Goal: Information Seeking & Learning: Learn about a topic

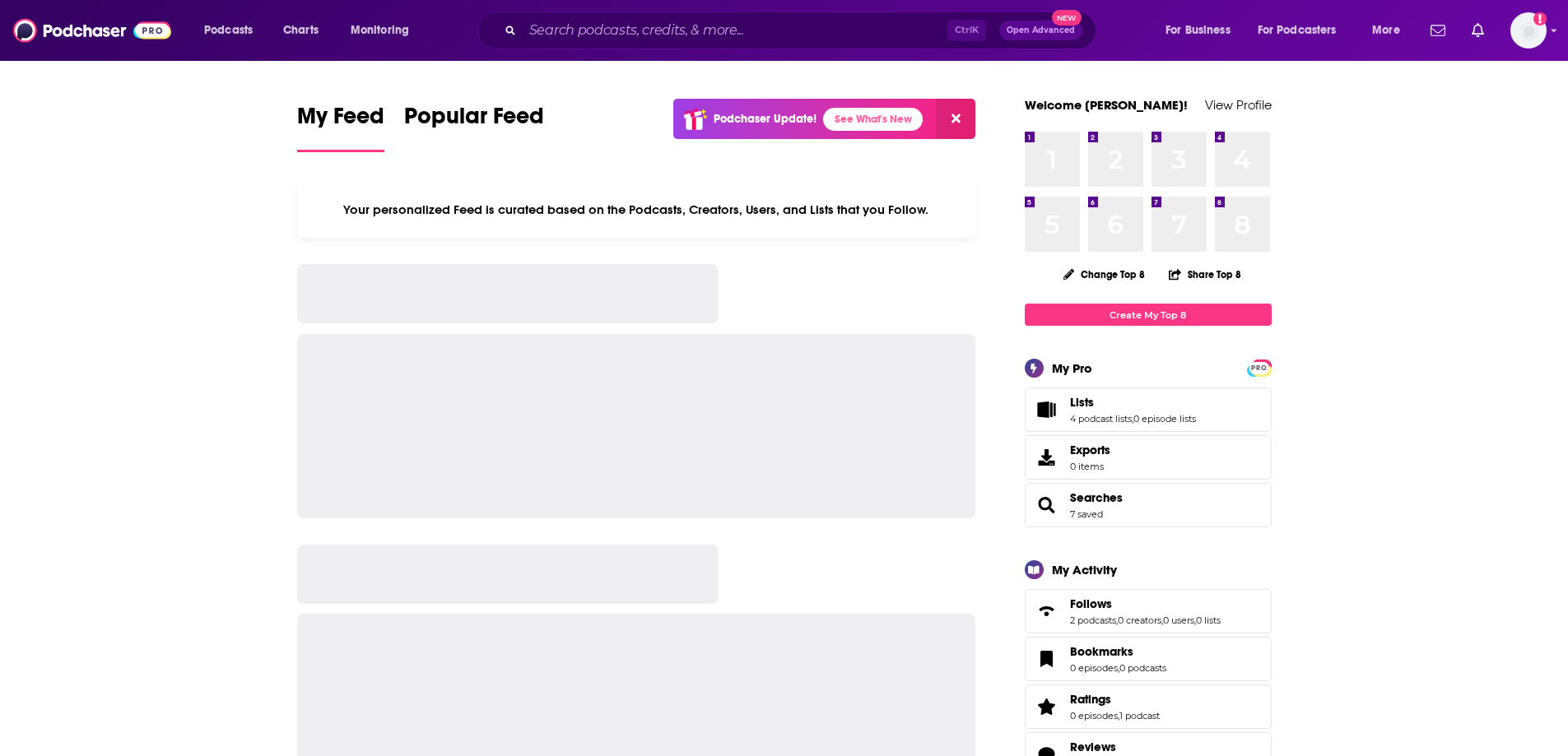
click at [545, 45] on div "Ctrl K Open Advanced New" at bounding box center [786, 30] width 619 height 38
click at [546, 35] on input "Search podcasts, credits, & more..." at bounding box center [735, 31] width 425 height 26
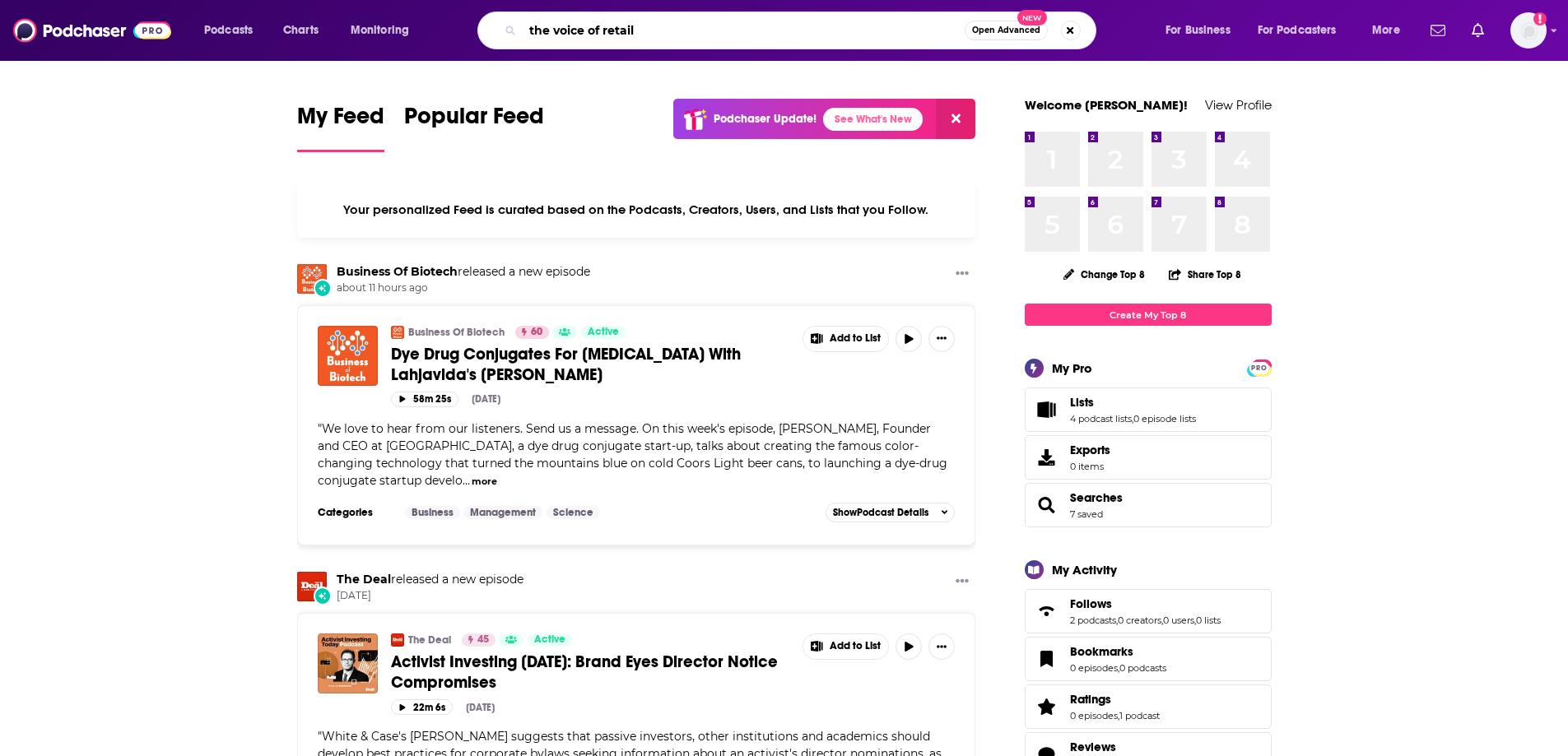
type input "the voice of retail"
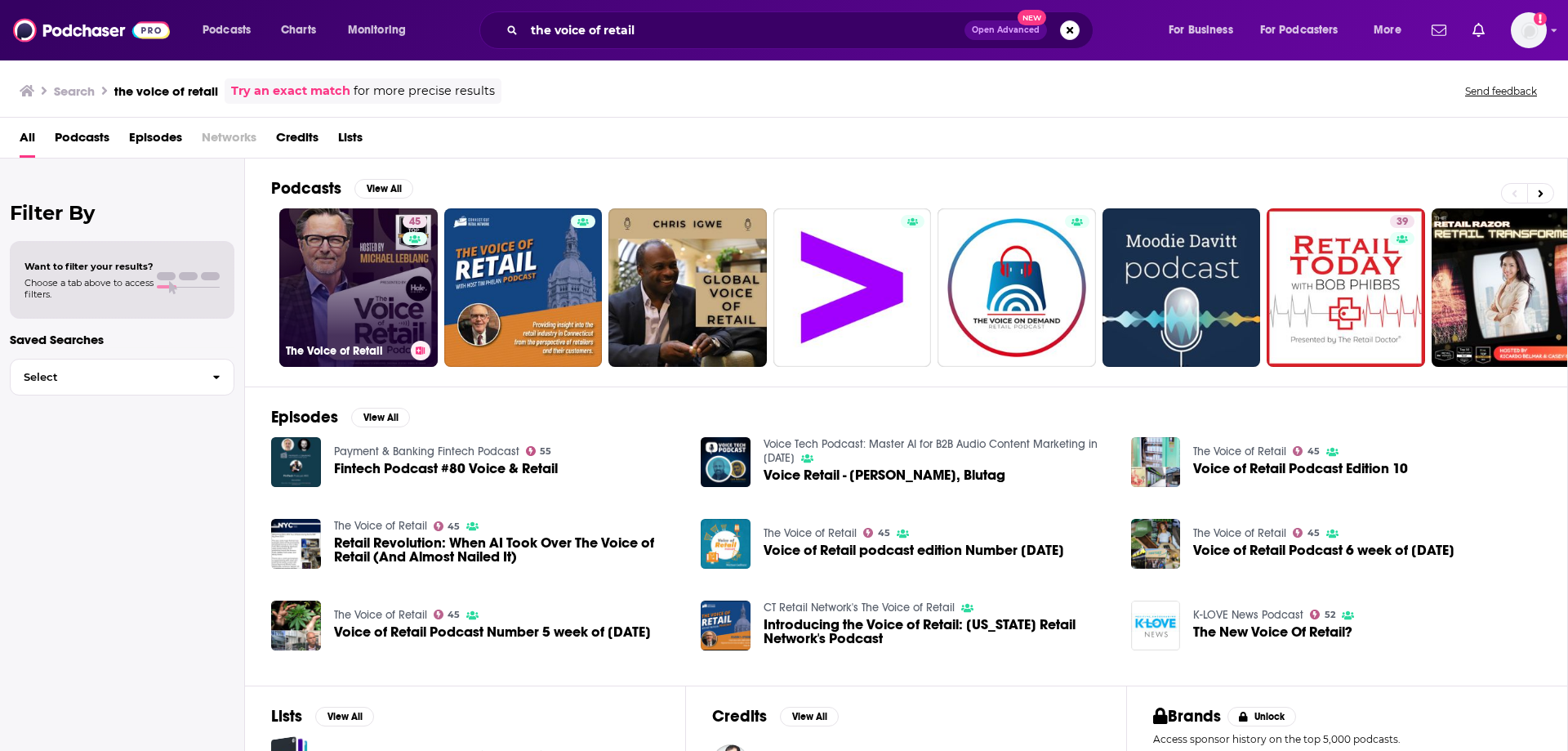
click at [368, 256] on link "45 The Voice of Retail" at bounding box center [358, 287] width 158 height 159
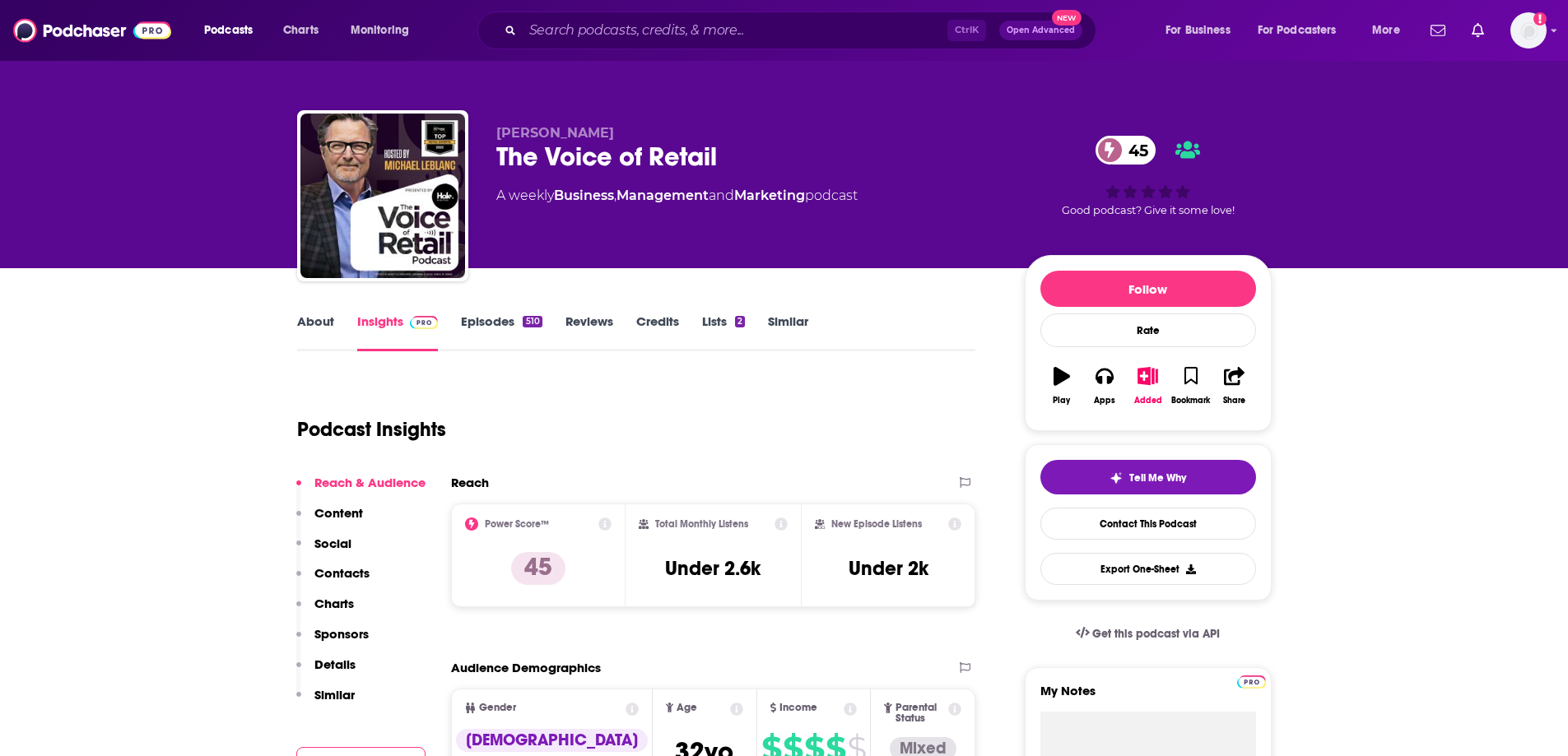
scroll to position [82, 0]
